Goal: Information Seeking & Learning: Learn about a topic

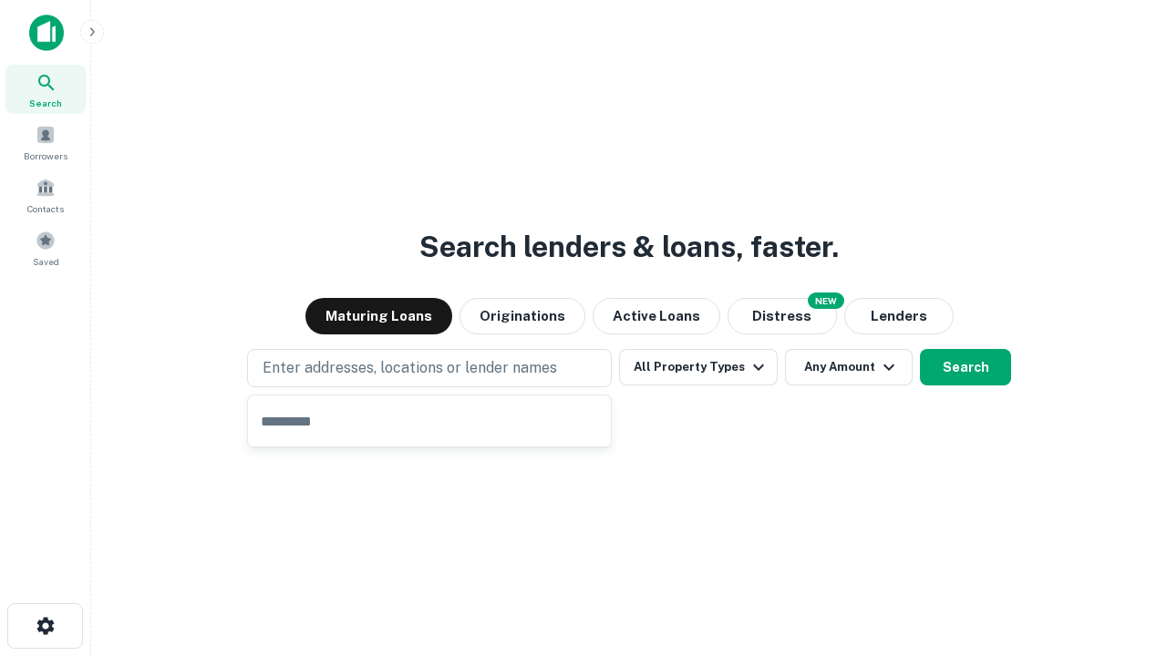
type input "**********"
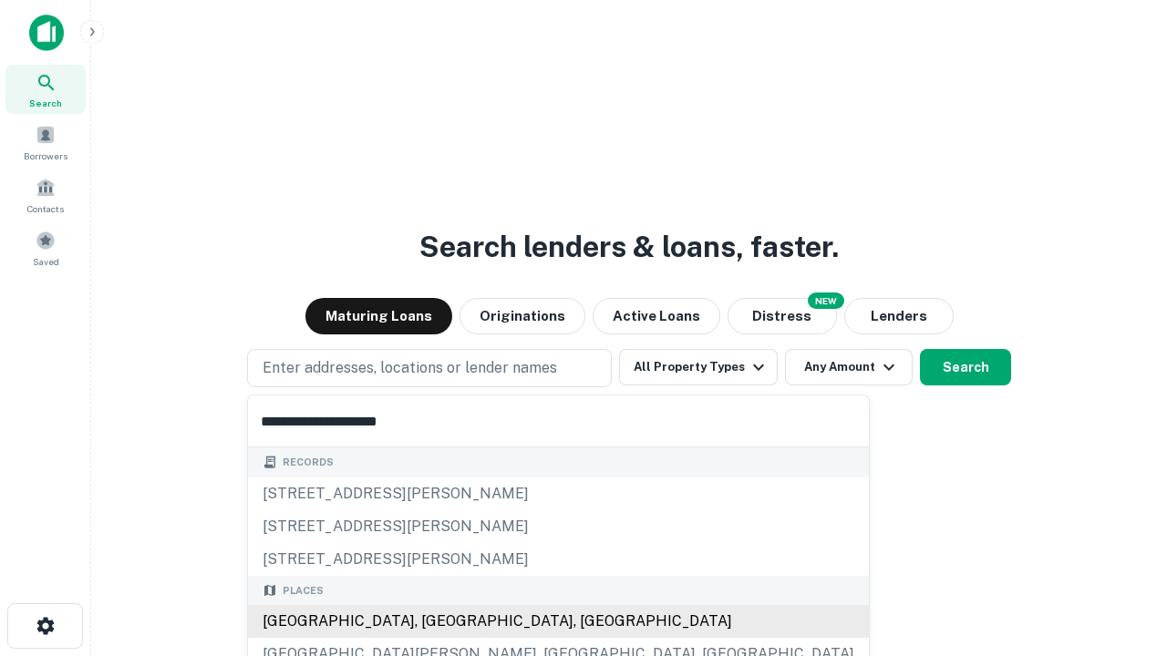
click at [436, 622] on div "[GEOGRAPHIC_DATA], [GEOGRAPHIC_DATA], [GEOGRAPHIC_DATA]" at bounding box center [558, 621] width 621 height 33
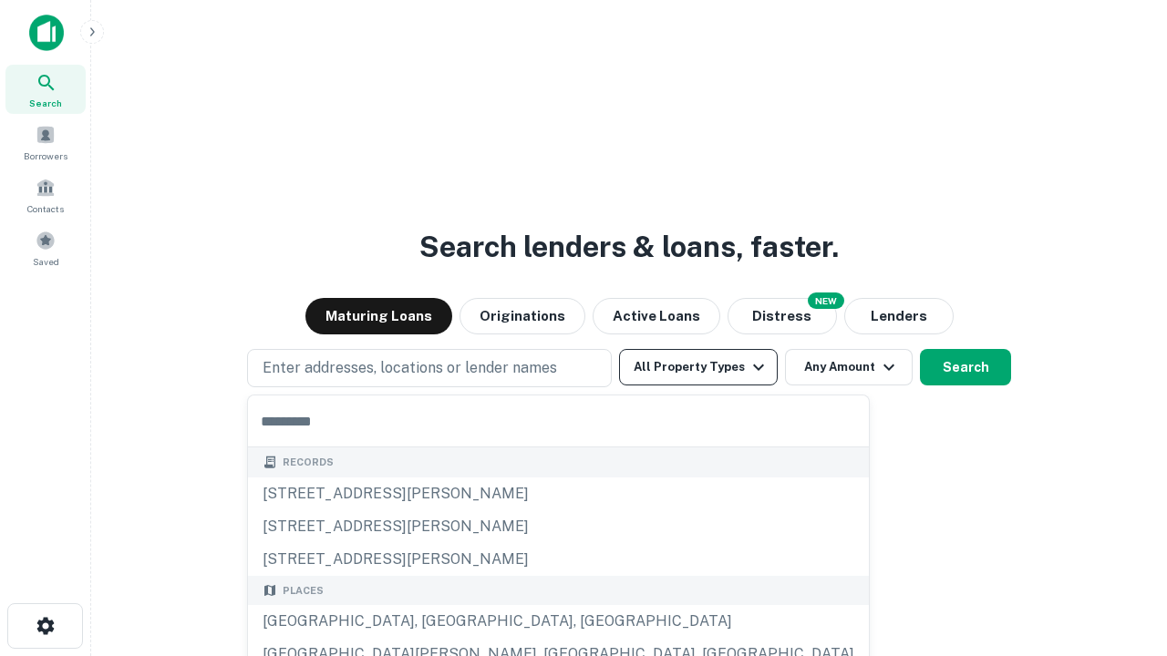
click at [698, 367] on button "All Property Types" at bounding box center [698, 367] width 159 height 36
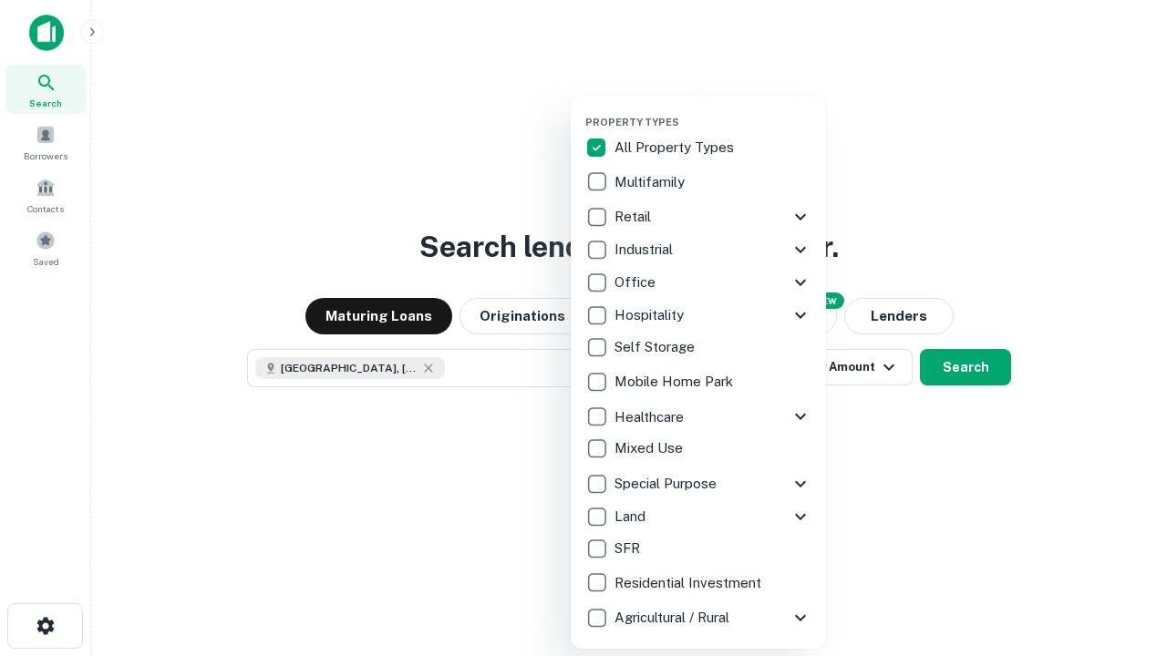
click at [713, 110] on button "button" at bounding box center [712, 110] width 255 height 1
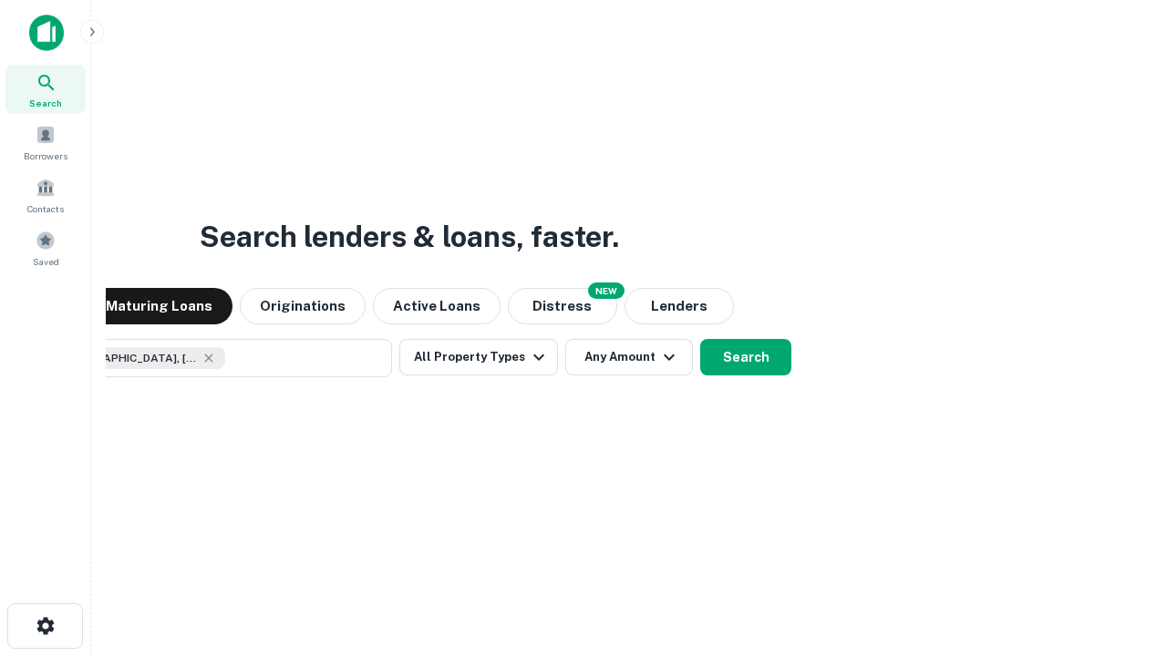
scroll to position [29, 0]
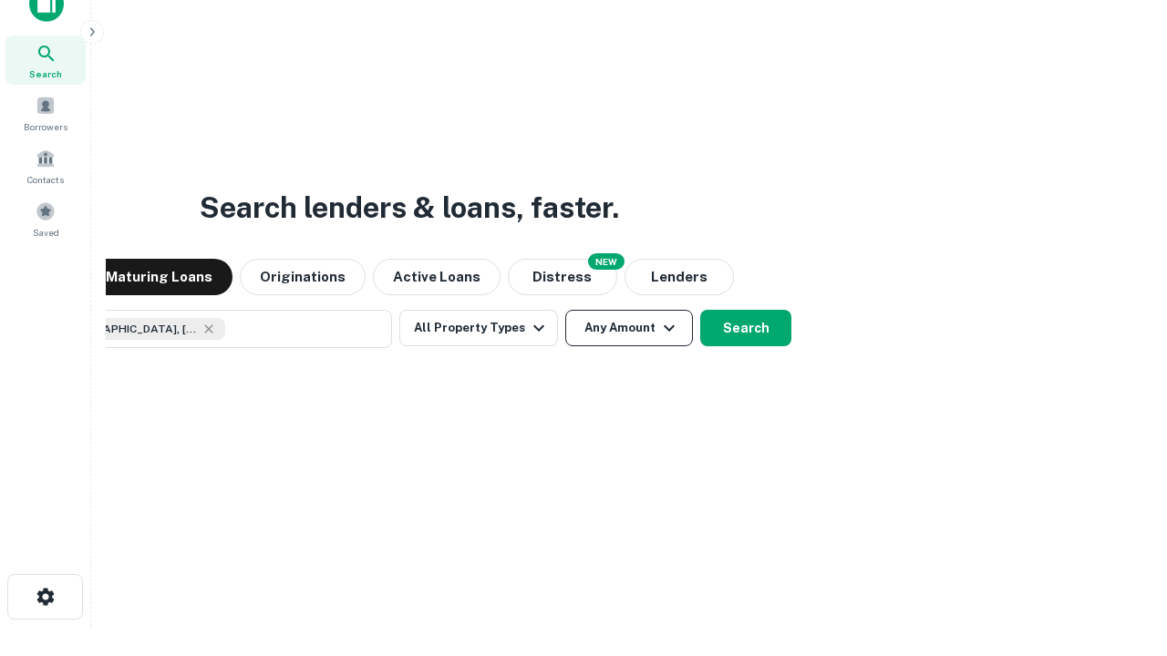
click at [565, 310] on button "Any Amount" at bounding box center [629, 328] width 128 height 36
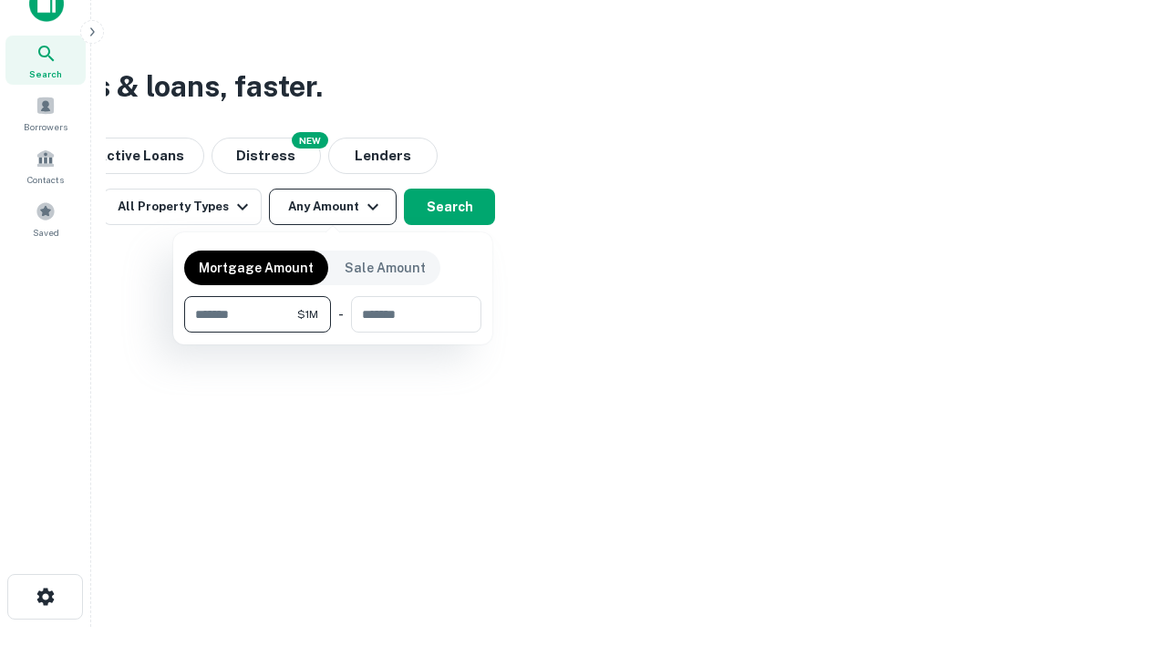
type input "*******"
click at [333, 333] on button "button" at bounding box center [332, 333] width 297 height 1
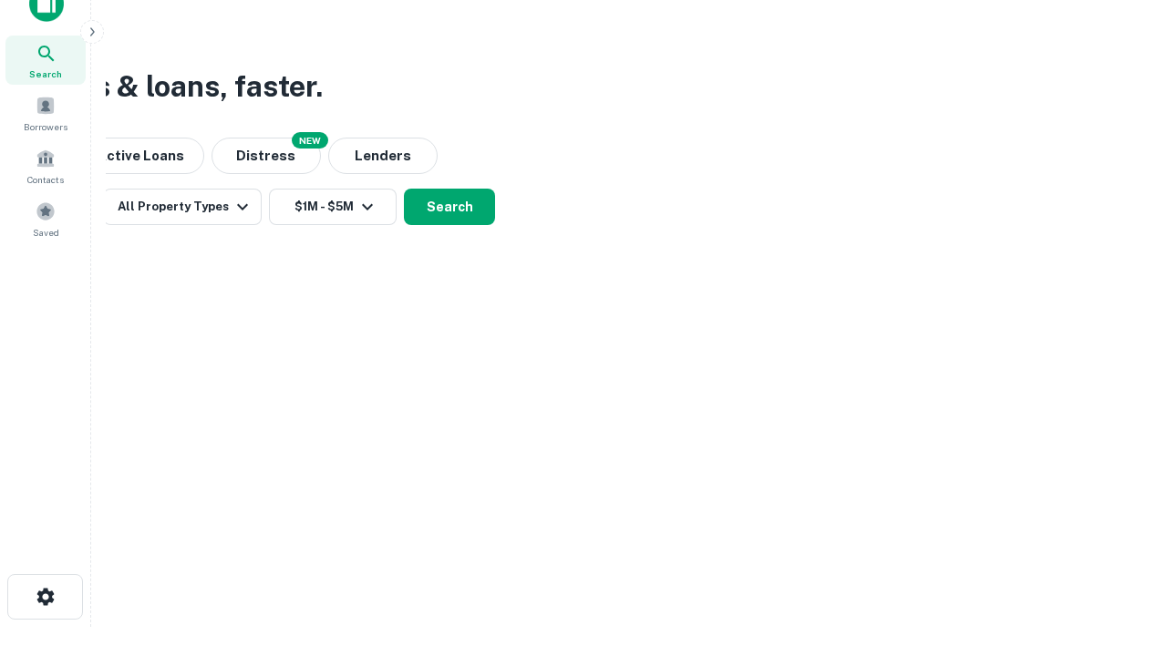
scroll to position [29, 0]
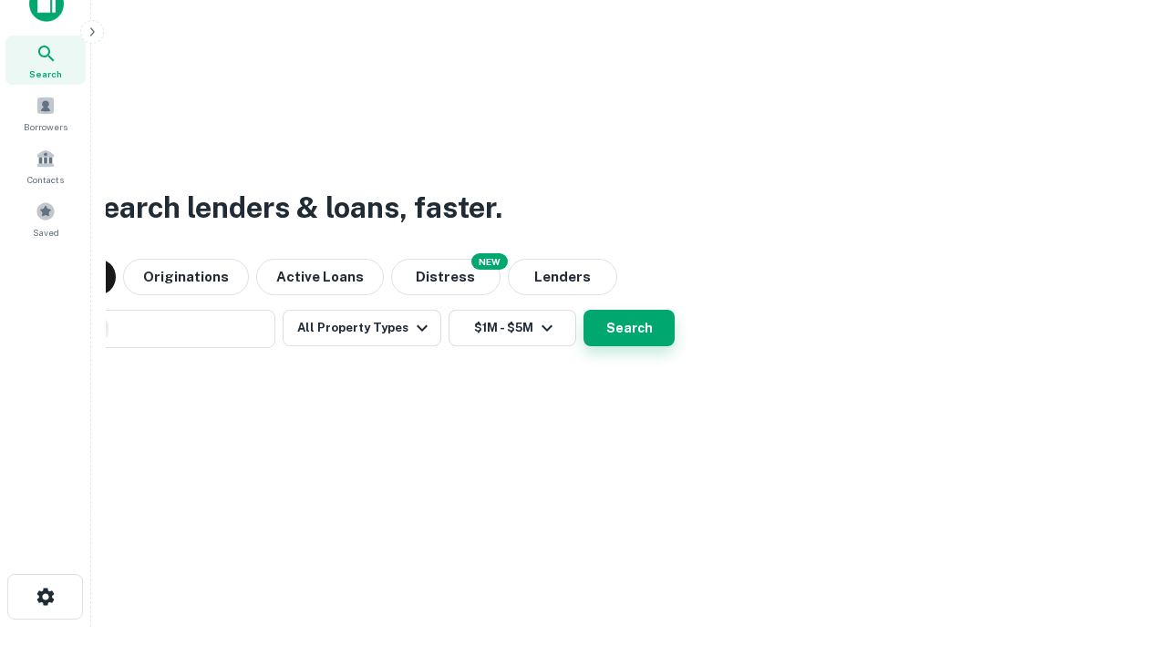
click at [583, 310] on button "Search" at bounding box center [628, 328] width 91 height 36
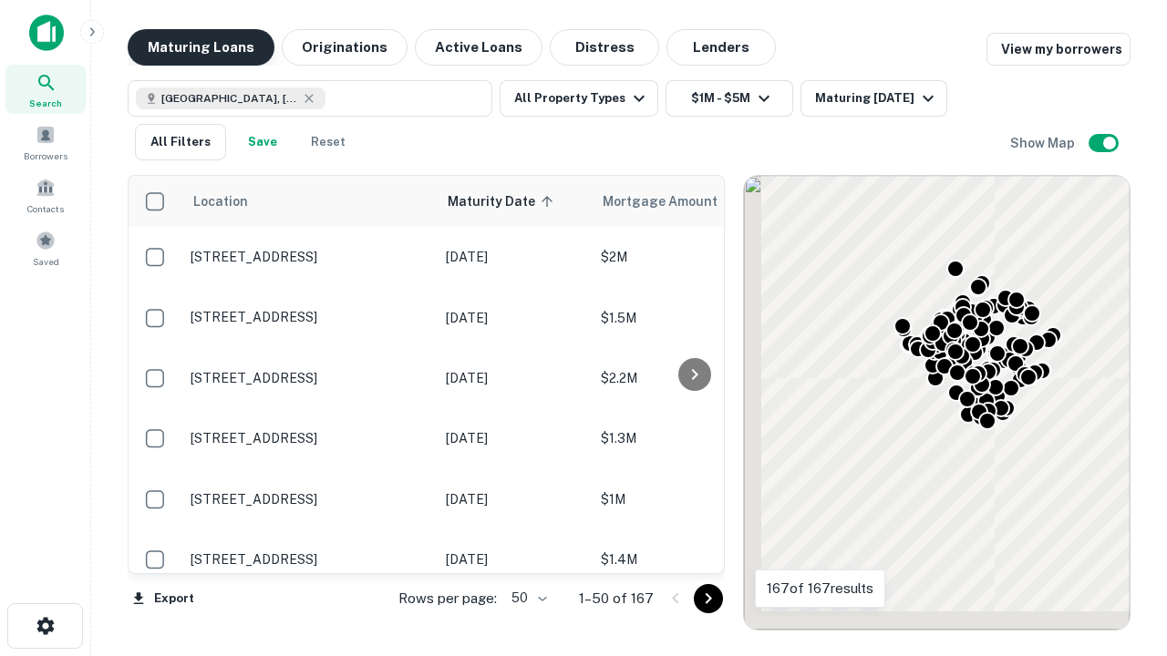
click at [201, 47] on button "Maturing Loans" at bounding box center [201, 47] width 147 height 36
